Goal: Task Accomplishment & Management: Use online tool/utility

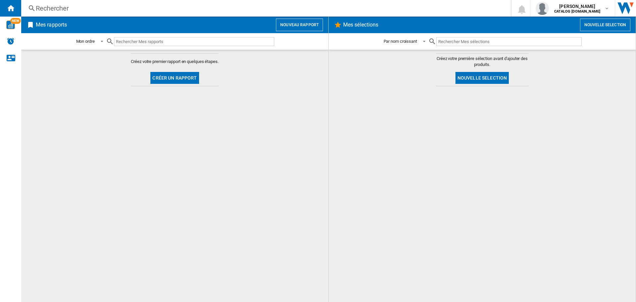
click at [190, 77] on button "Créer un rapport" at bounding box center [174, 78] width 48 height 12
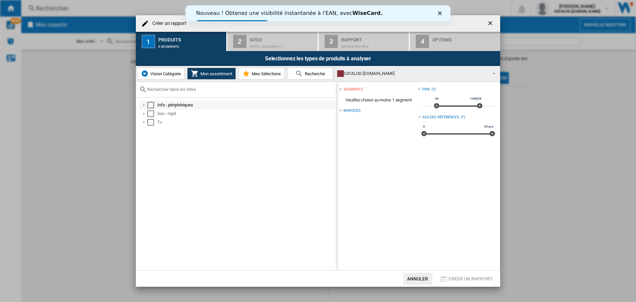
click at [151, 104] on div "Select" at bounding box center [150, 105] width 7 height 7
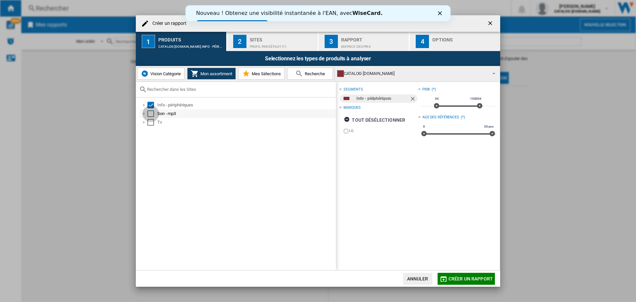
click at [150, 116] on div "Select" at bounding box center [150, 113] width 7 height 7
click at [150, 121] on div "Select" at bounding box center [150, 122] width 7 height 7
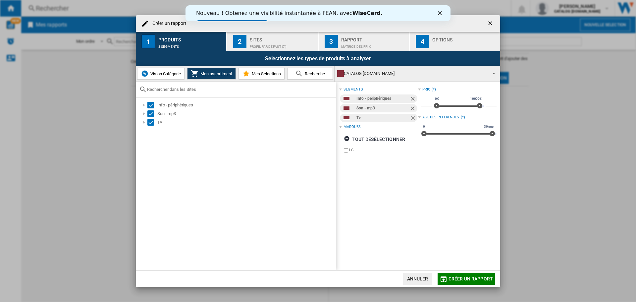
click at [252, 46] on div "Profil par défaut (7)" at bounding box center [282, 44] width 65 height 7
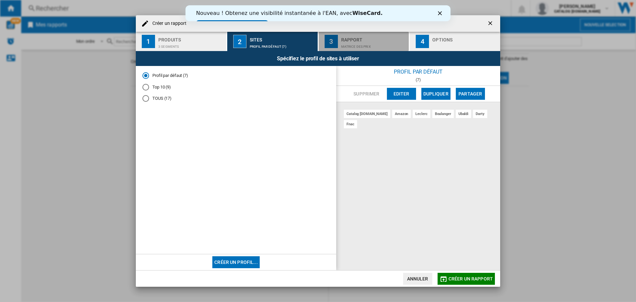
drag, startPoint x: 355, startPoint y: 47, endPoint x: 358, endPoint y: 47, distance: 3.6
click at [354, 47] on div "Matrice des prix" at bounding box center [373, 44] width 65 height 7
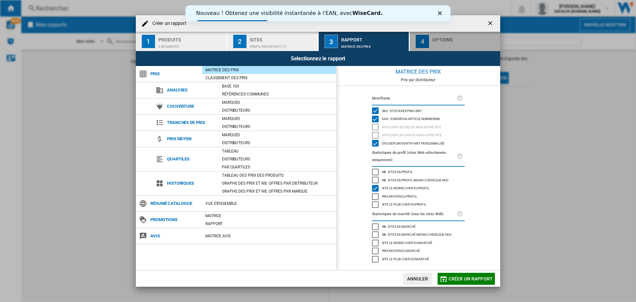
click at [434, 42] on div "button" at bounding box center [465, 44] width 65 height 7
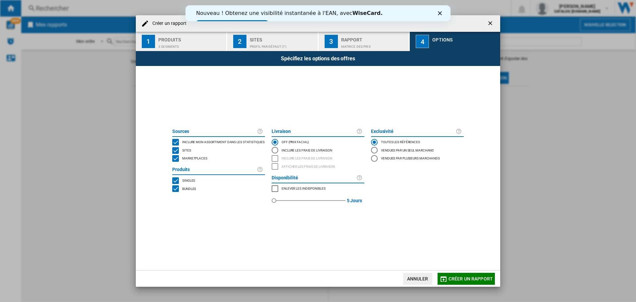
click at [177, 159] on div "MARKETPLACES" at bounding box center [175, 158] width 7 height 7
click at [449, 281] on span "Créer un rapport" at bounding box center [471, 278] width 44 height 5
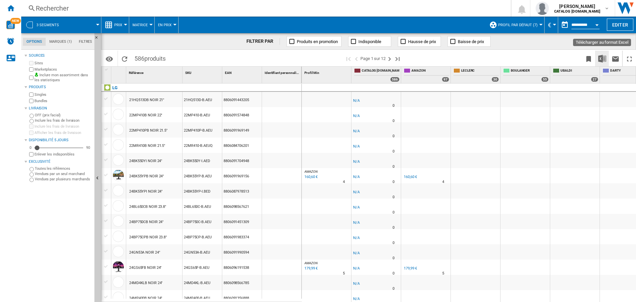
click at [598, 59] on button "Télécharger au format Excel" at bounding box center [602, 59] width 13 height 16
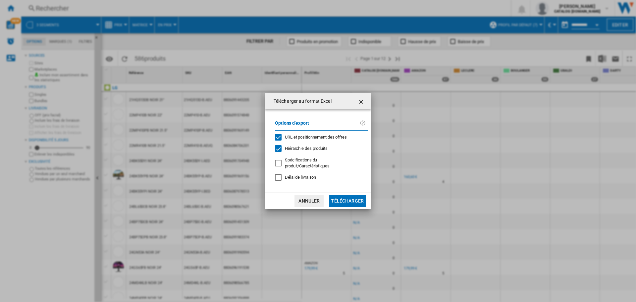
click at [349, 197] on button "Télécharger" at bounding box center [347, 201] width 37 height 12
